Goal: Task Accomplishment & Management: Complete application form

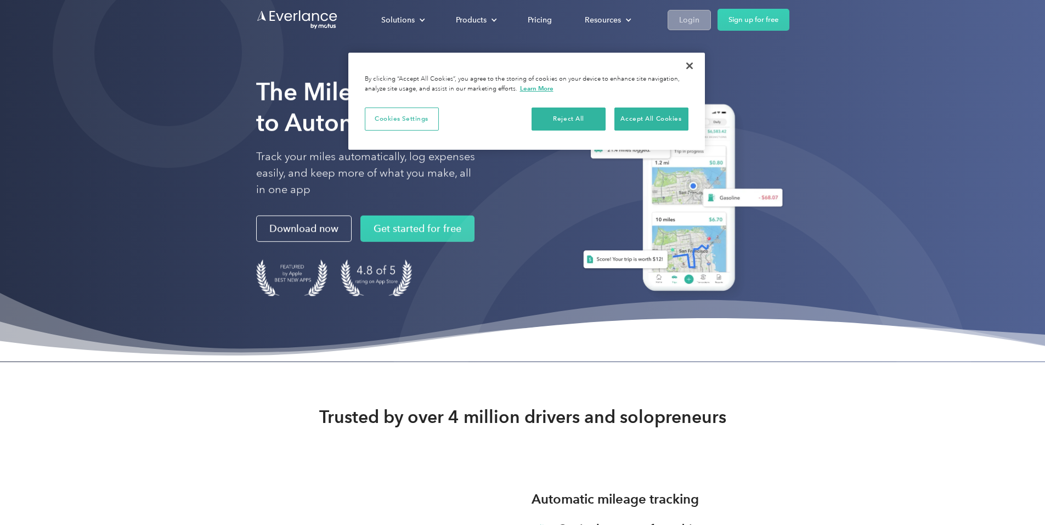
click at [711, 15] on link "Login" at bounding box center [689, 20] width 43 height 20
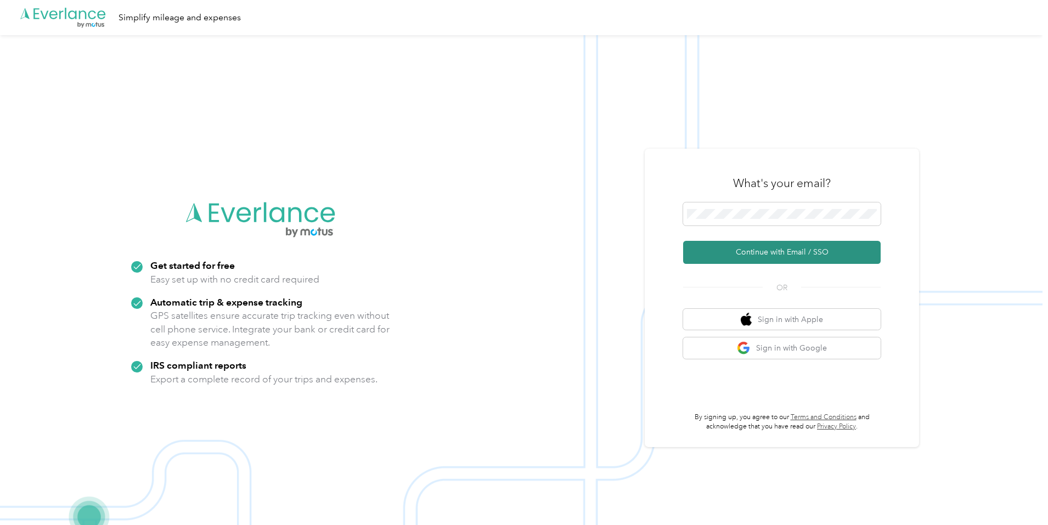
click at [750, 244] on button "Continue with Email / SSO" at bounding box center [782, 252] width 198 height 23
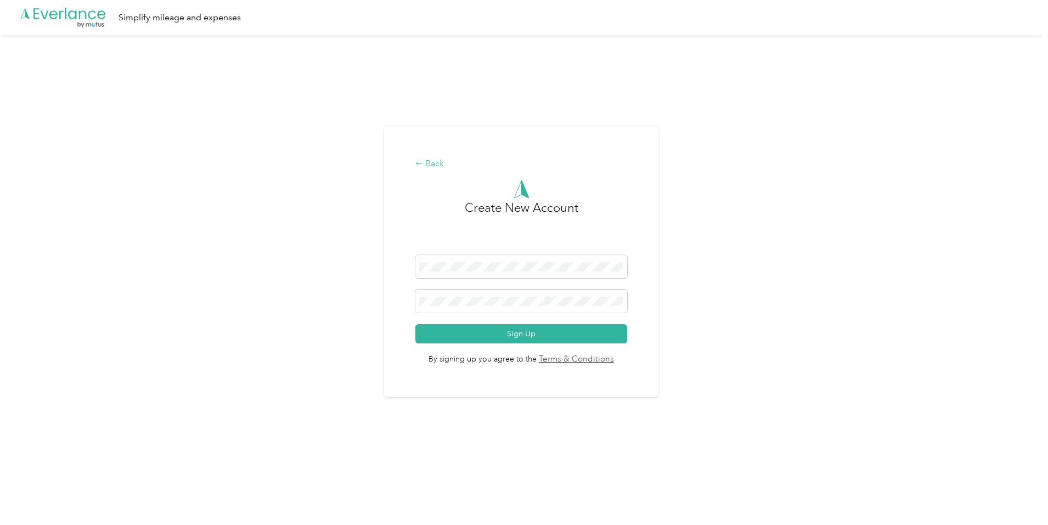
click at [423, 160] on icon at bounding box center [419, 164] width 8 height 8
